Goal: Task Accomplishment & Management: Manage account settings

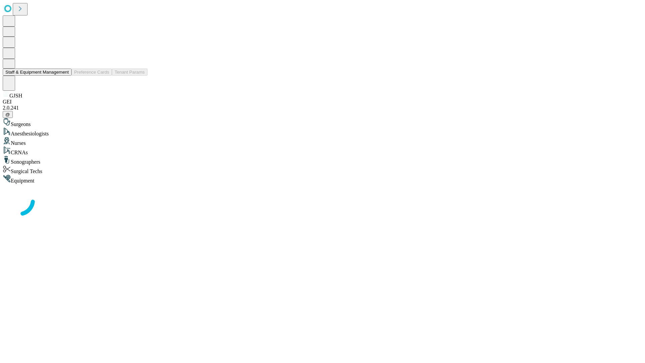
click at [63, 76] on button "Staff & Equipment Management" at bounding box center [37, 72] width 69 height 7
